Goal: Find specific page/section: Find specific page/section

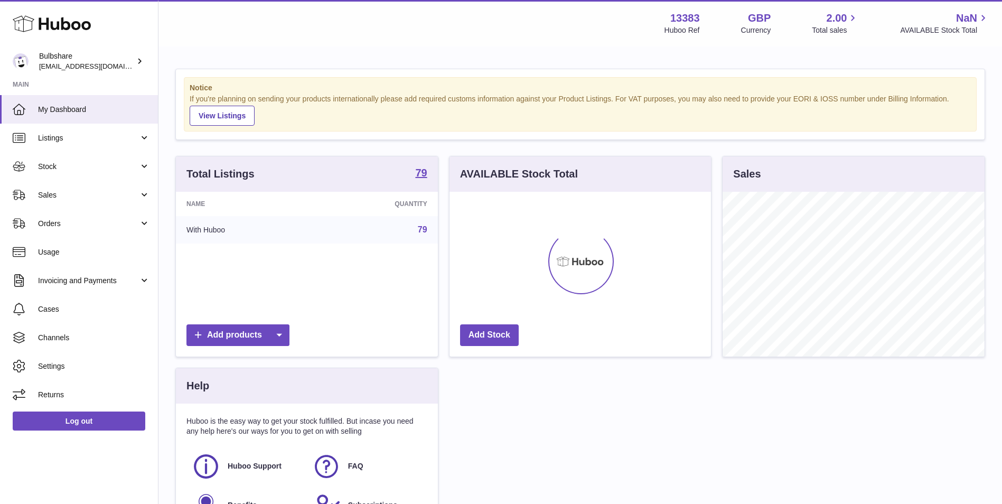
scroll to position [165, 261]
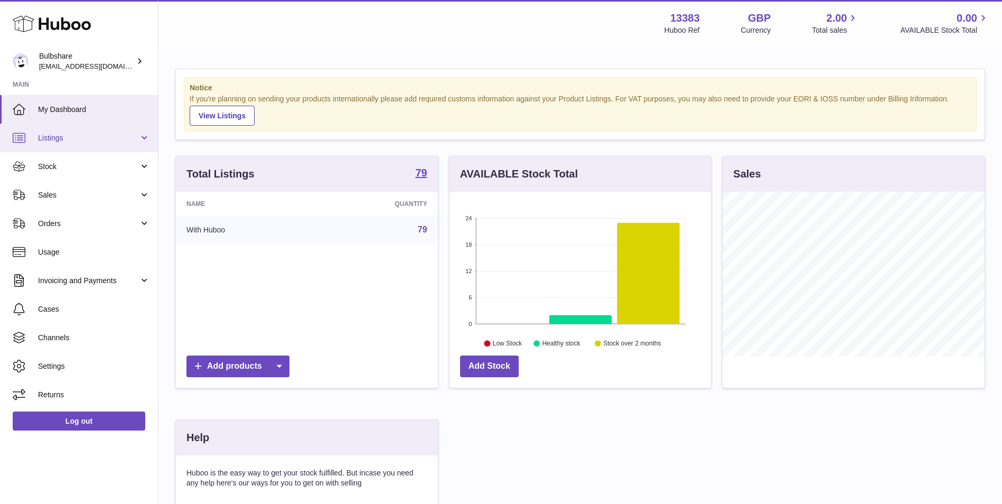
click at [103, 137] on span "Listings" at bounding box center [88, 138] width 101 height 10
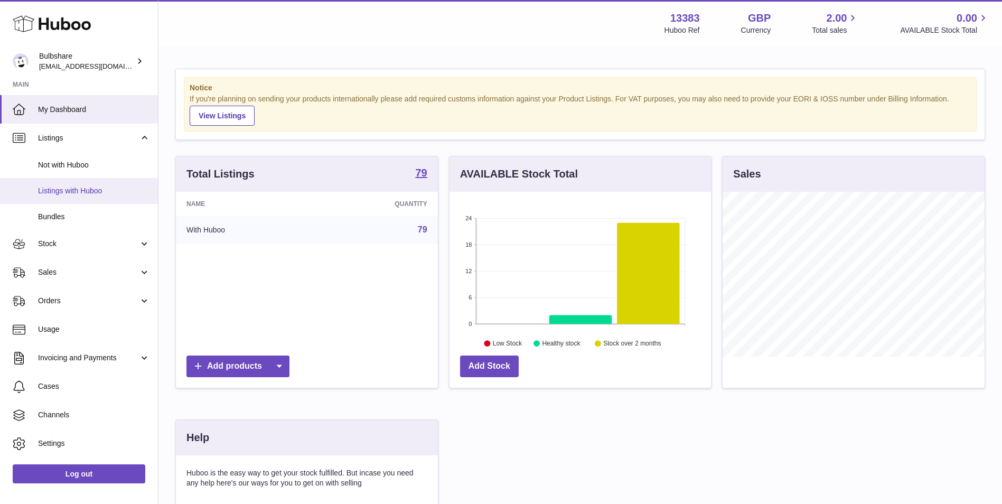
click at [112, 197] on link "Listings with Huboo" at bounding box center [79, 191] width 158 height 26
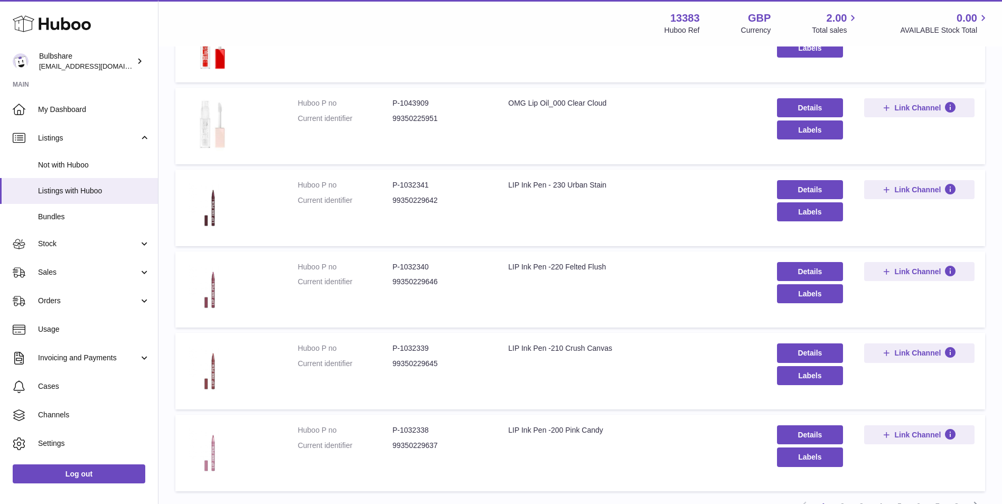
scroll to position [641, 0]
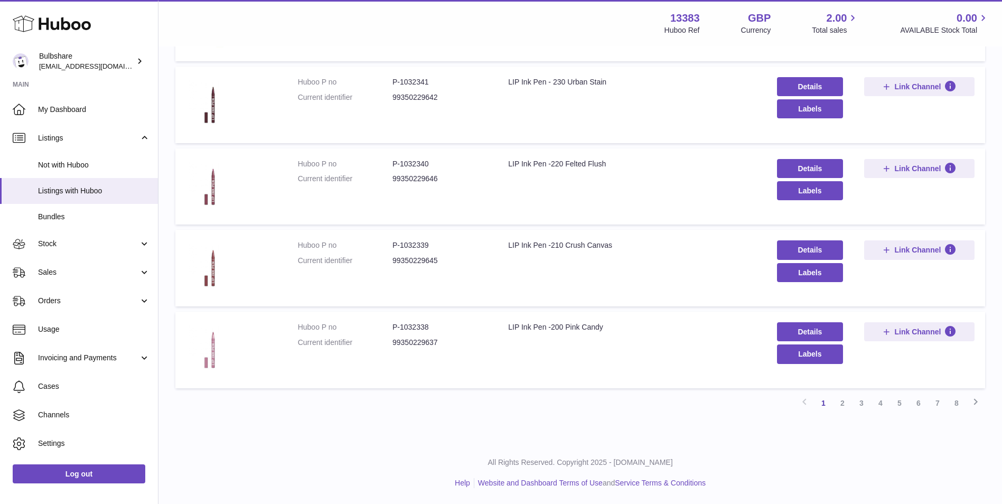
click at [841, 408] on link "2" at bounding box center [842, 402] width 19 height 19
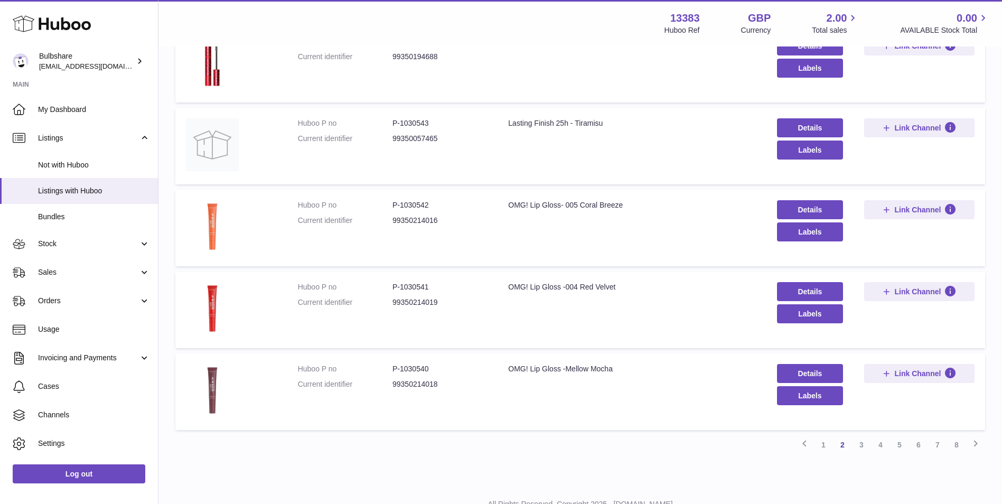
scroll to position [612, 0]
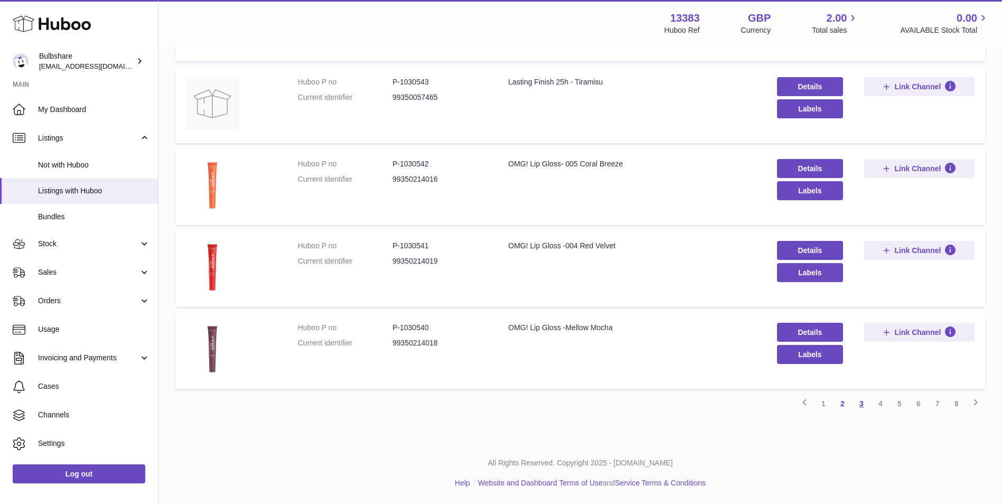
click at [868, 408] on link "3" at bounding box center [861, 403] width 19 height 19
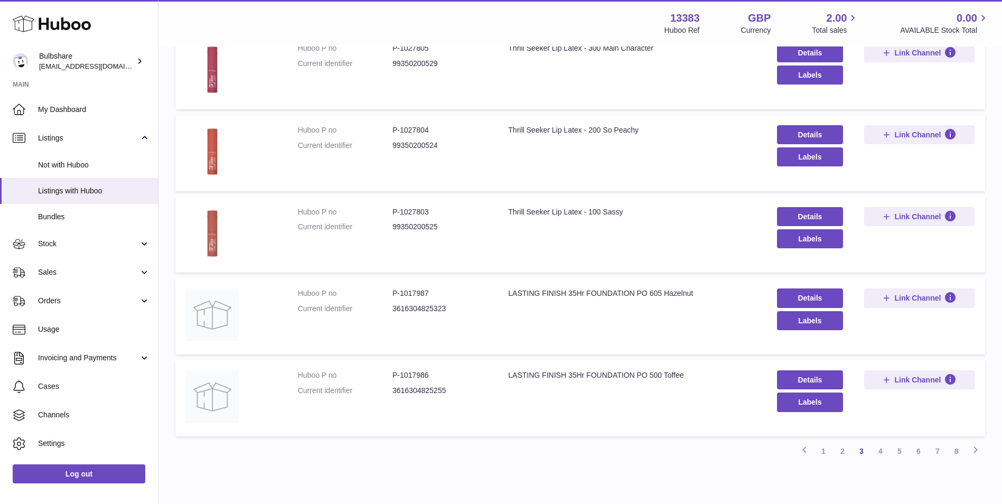
scroll to position [612, 0]
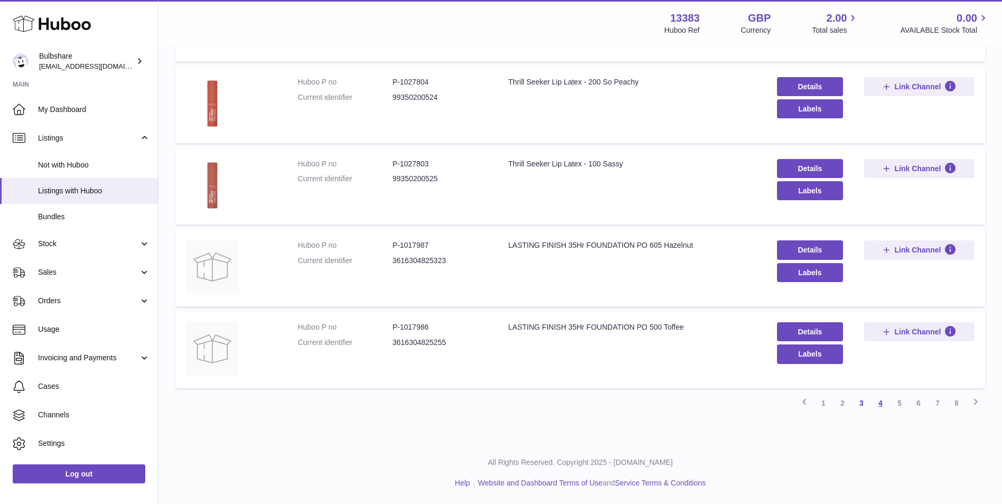
click at [882, 408] on link "4" at bounding box center [880, 402] width 19 height 19
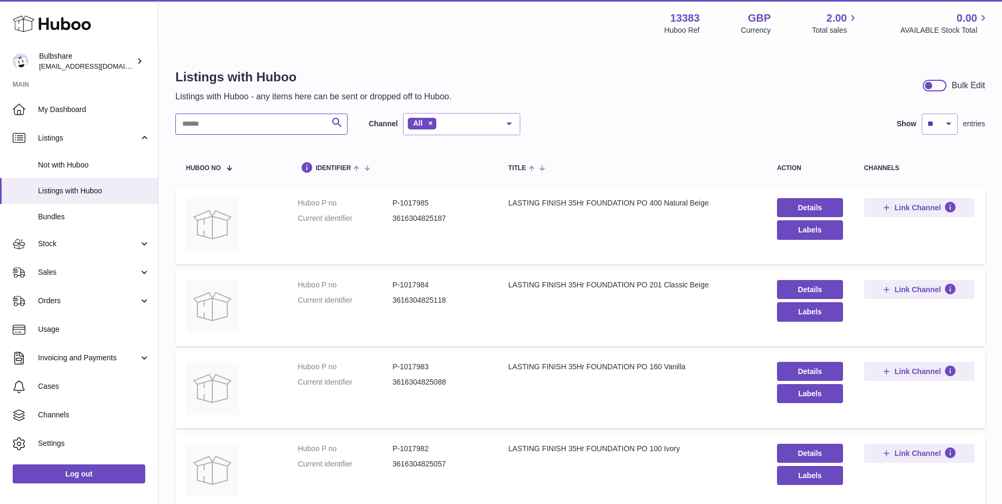
drag, startPoint x: 272, startPoint y: 129, endPoint x: 286, endPoint y: 149, distance: 24.3
click at [272, 129] on input "text" at bounding box center [261, 124] width 172 height 21
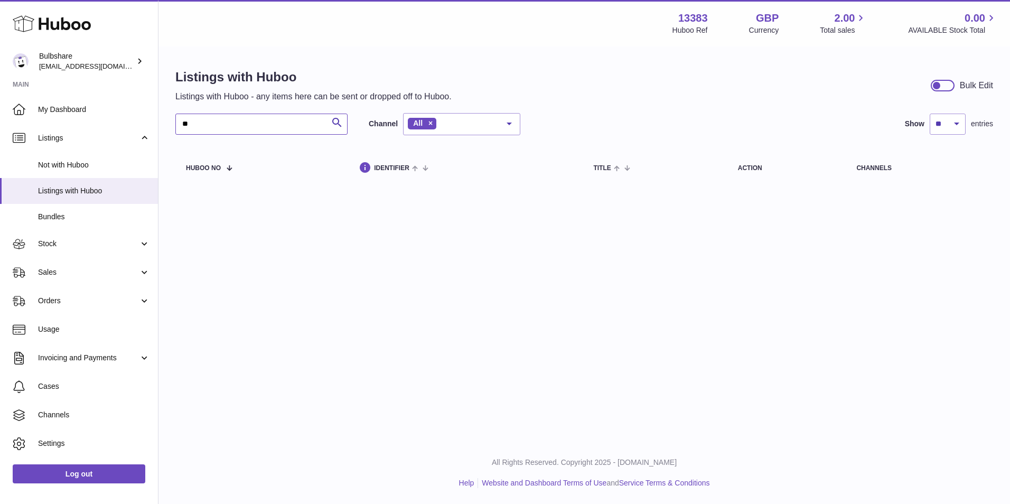
type input "*"
type input "***"
